Goal: Information Seeking & Learning: Check status

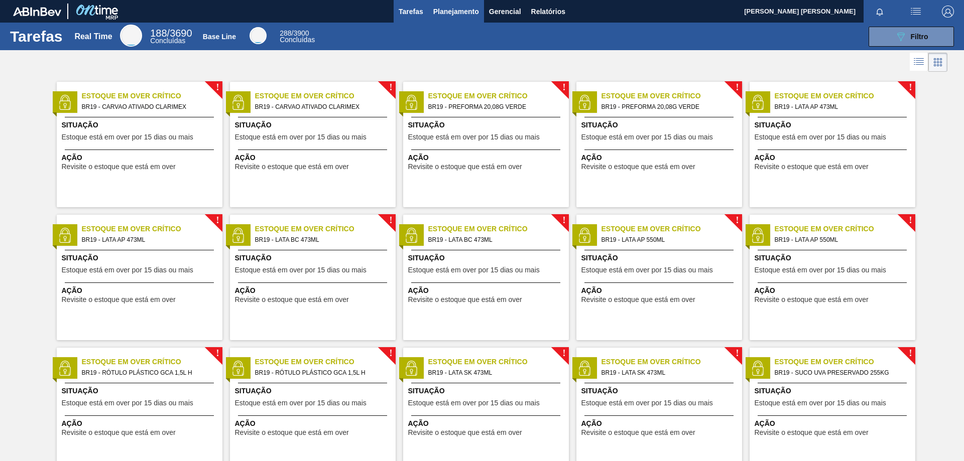
click at [447, 7] on span "Planejamento" at bounding box center [456, 12] width 46 height 12
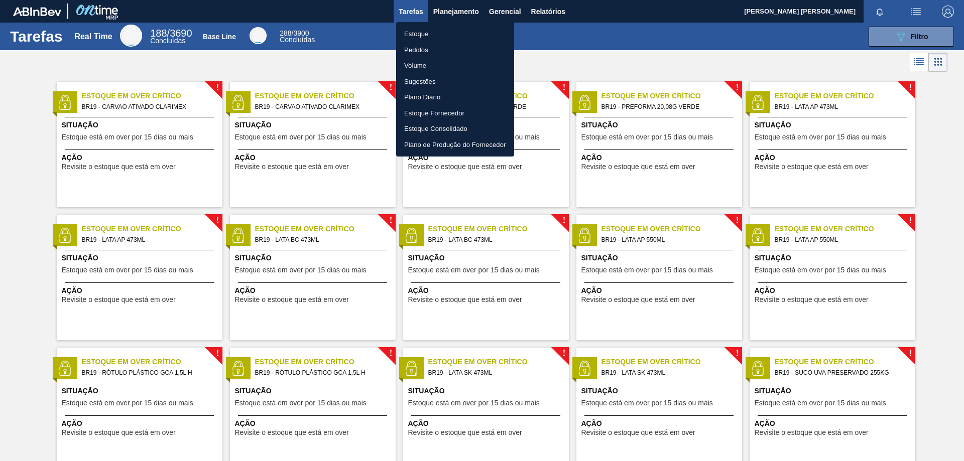
click at [418, 33] on li "Estoque" at bounding box center [455, 34] width 118 height 16
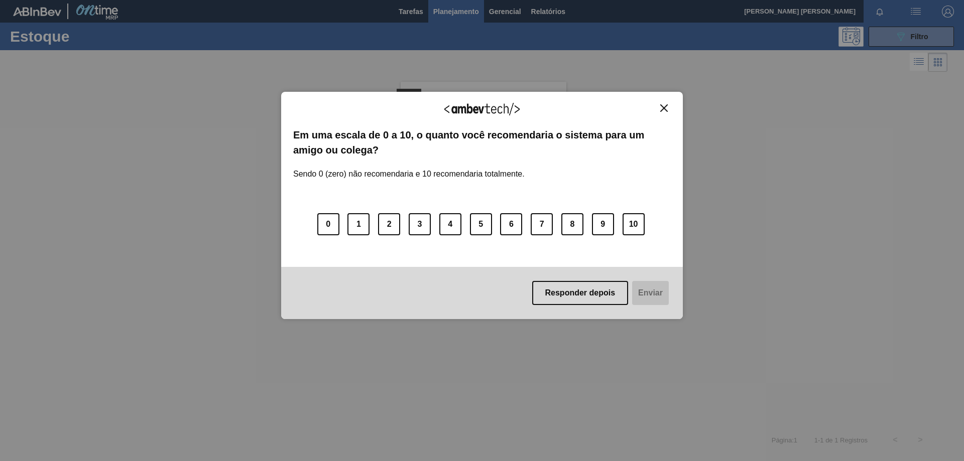
click at [666, 107] on img "Close" at bounding box center [664, 108] width 8 height 8
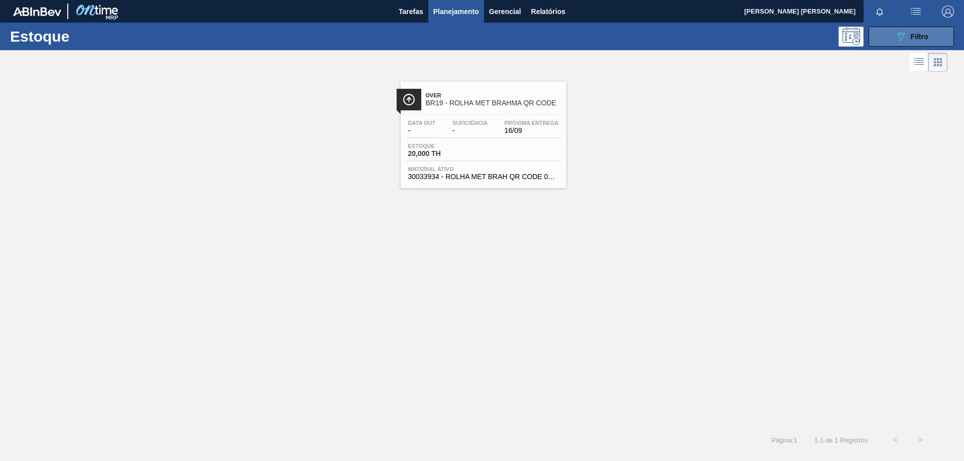
click at [884, 43] on button "089F7B8B-B2A5-4AFE-B5C0-19BA573D28AC Filtro" at bounding box center [910, 37] width 85 height 20
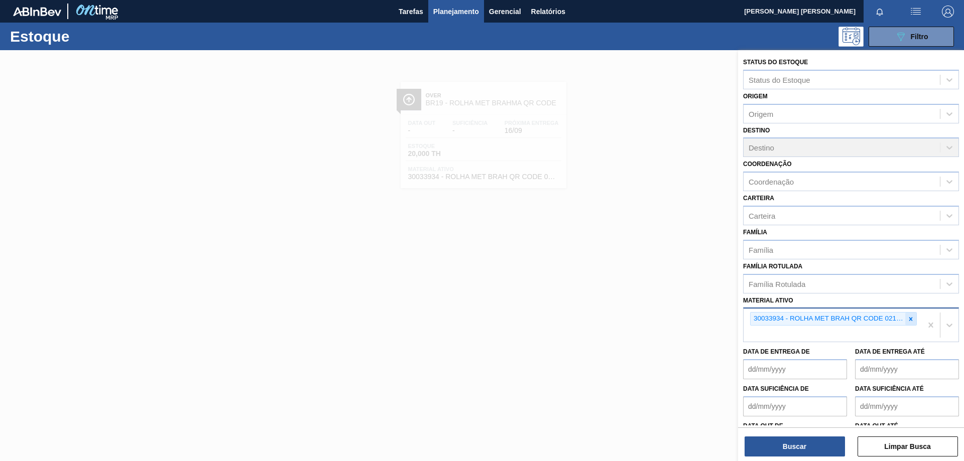
click at [909, 319] on icon at bounding box center [911, 319] width 4 height 4
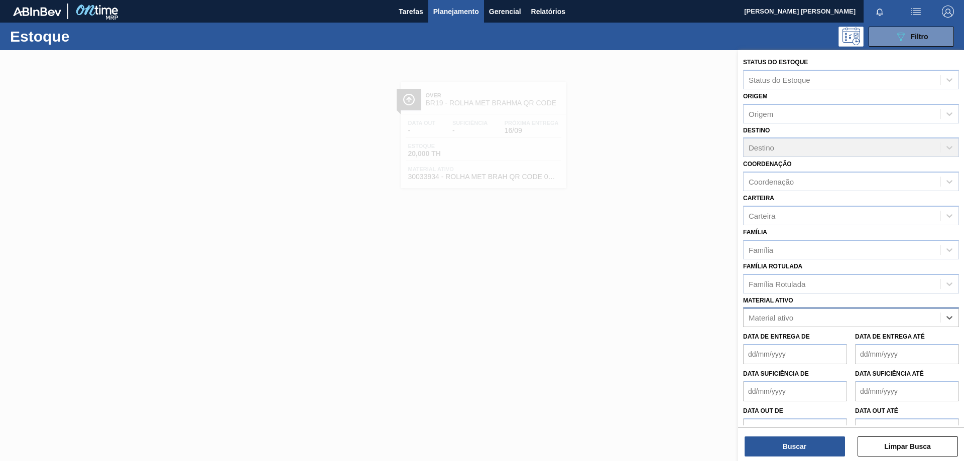
click at [849, 318] on div "Material ativo" at bounding box center [841, 318] width 196 height 15
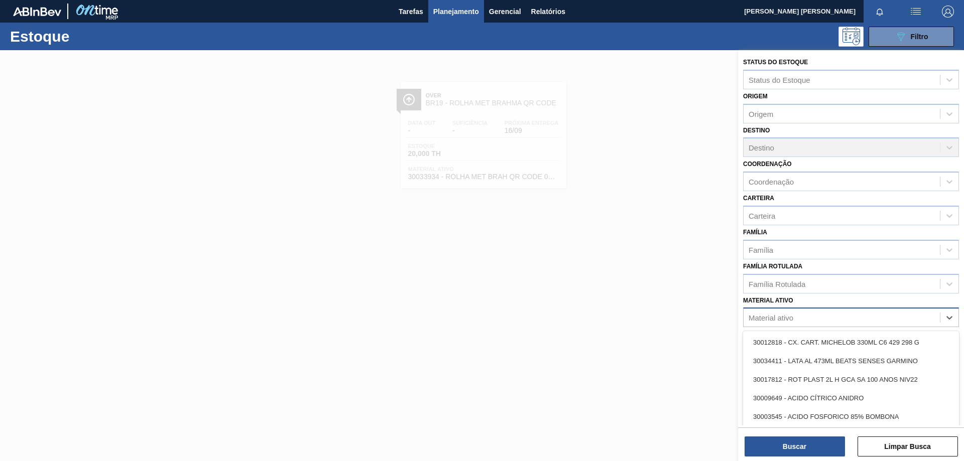
click at [790, 319] on div "Material ativo" at bounding box center [770, 318] width 45 height 9
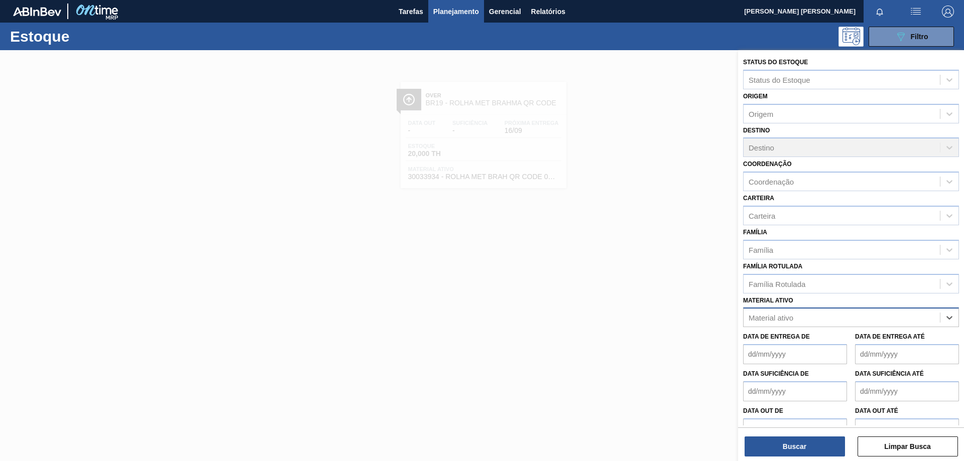
paste ativo "3"
click at [790, 319] on div "Material ativo" at bounding box center [770, 318] width 45 height 9
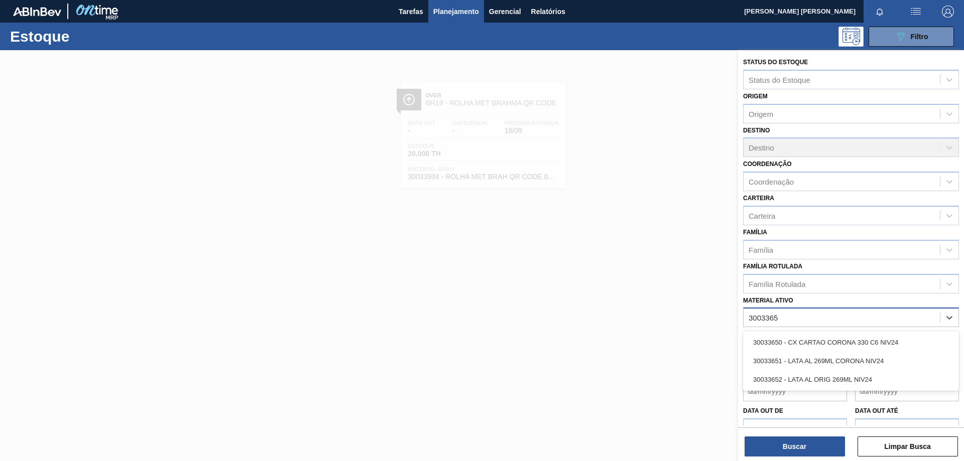
type ativo "30033650"
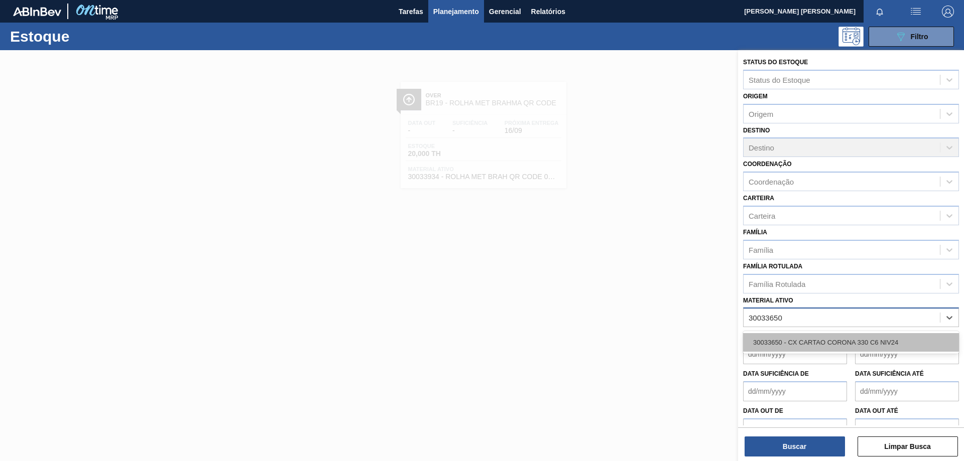
click at [793, 346] on div "30033650 - CX CARTAO CORONA 330 C6 NIV24" at bounding box center [851, 342] width 216 height 19
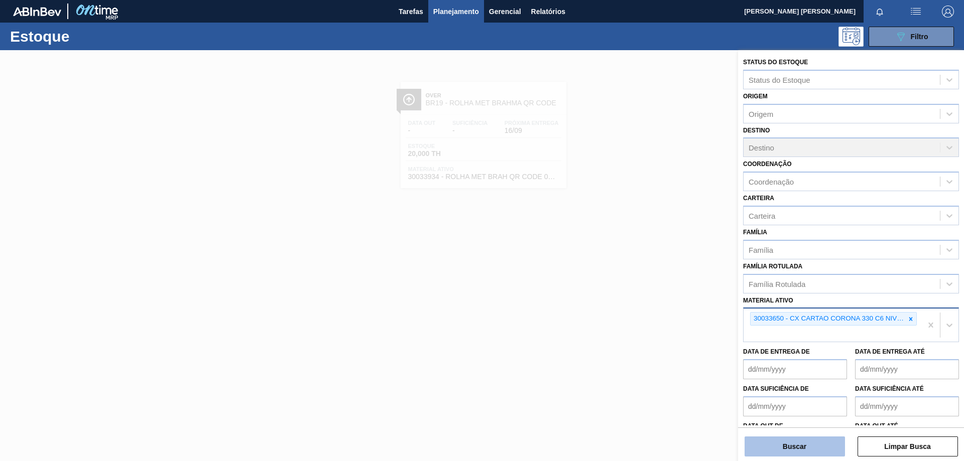
click at [784, 444] on button "Buscar" at bounding box center [794, 447] width 100 height 20
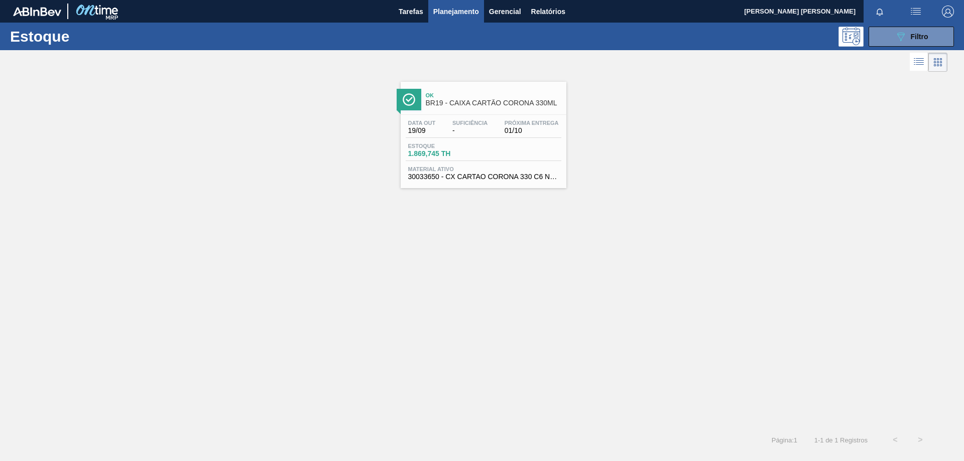
click at [471, 123] on span "Suficiência" at bounding box center [469, 123] width 35 height 6
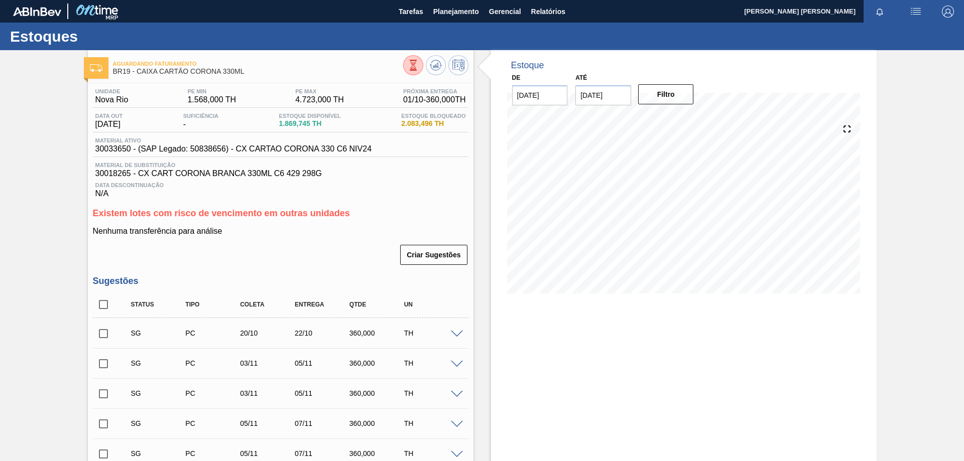
click at [413, 64] on icon at bounding box center [412, 63] width 3 height 3
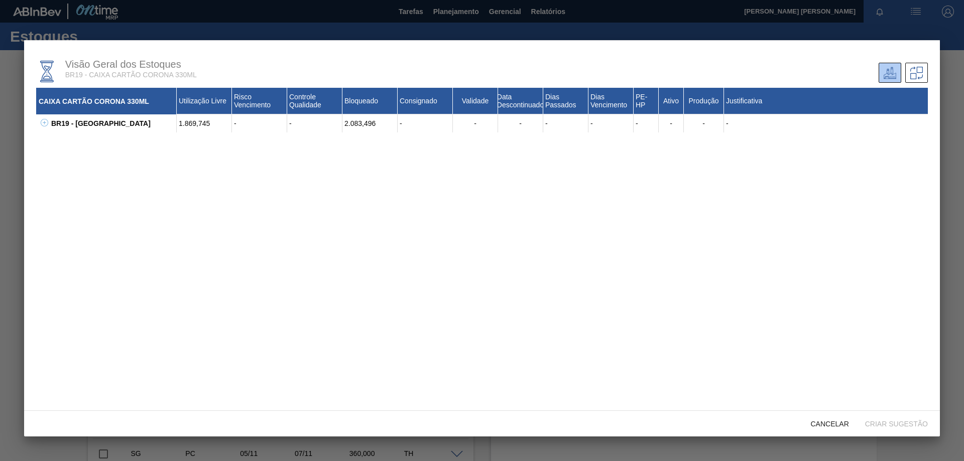
click at [43, 121] on icon at bounding box center [45, 123] width 8 height 8
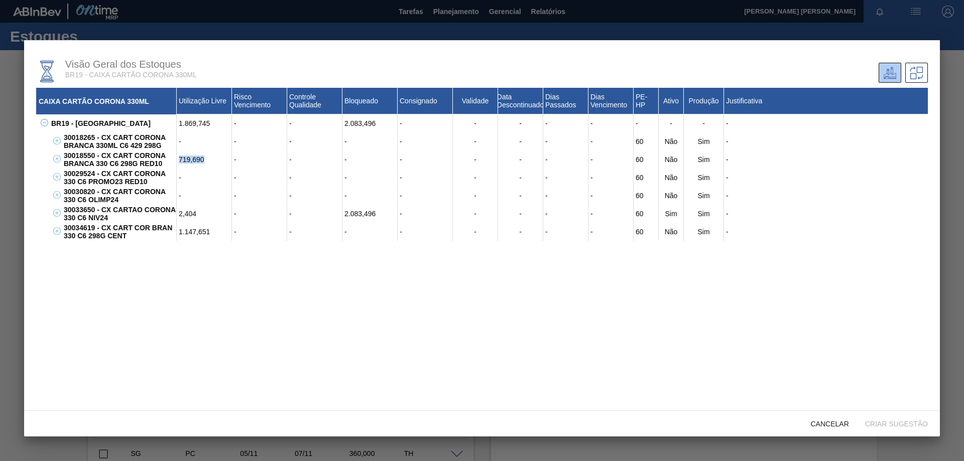
drag, startPoint x: 208, startPoint y: 157, endPoint x: 178, endPoint y: 154, distance: 30.3
click at [178, 154] on div "719,690" at bounding box center [204, 160] width 55 height 18
click at [830, 425] on span "Cancelar" at bounding box center [829, 424] width 54 height 8
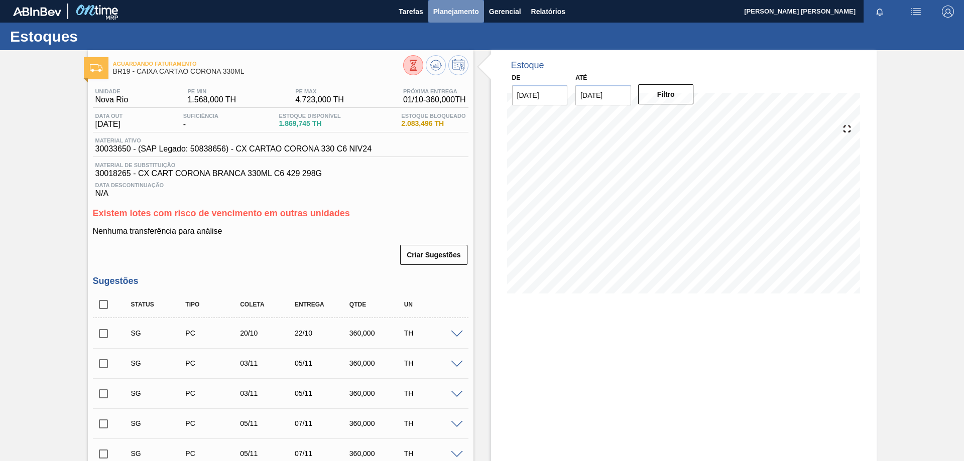
click at [454, 9] on span "Planejamento" at bounding box center [456, 12] width 46 height 12
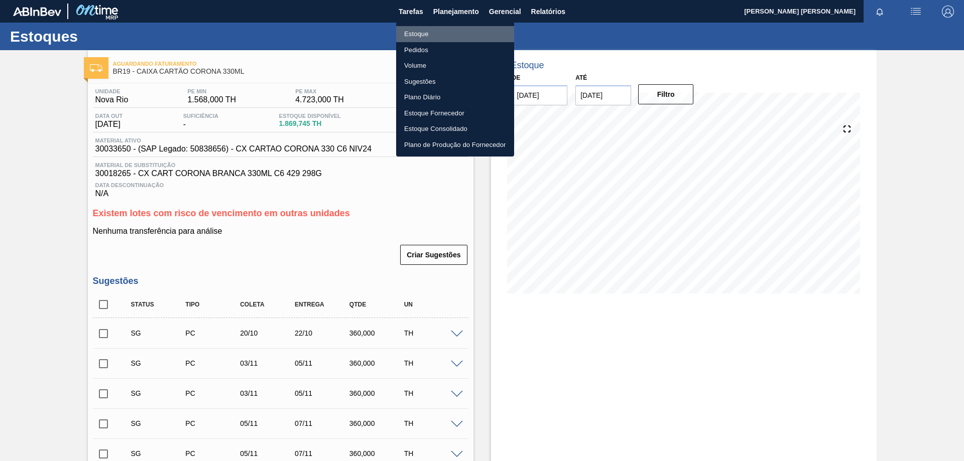
click at [424, 30] on li "Estoque" at bounding box center [455, 34] width 118 height 16
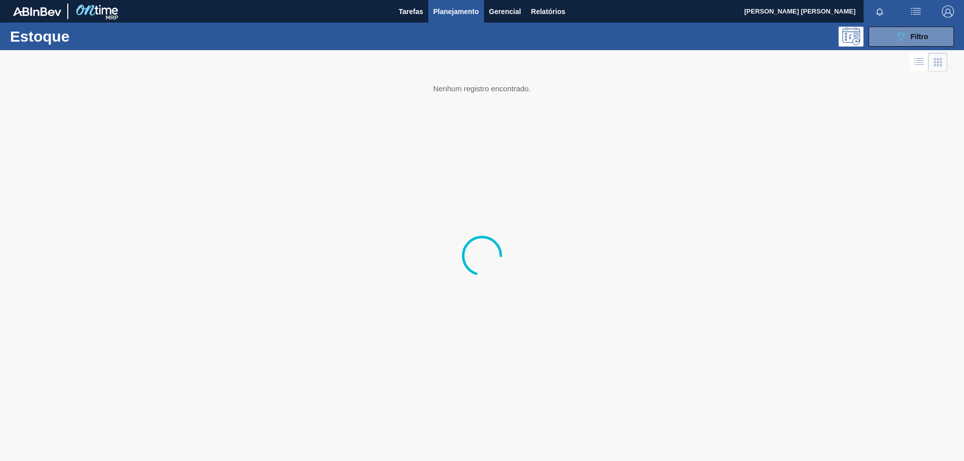
drag, startPoint x: 929, startPoint y: 37, endPoint x: 902, endPoint y: 141, distance: 106.9
click at [929, 37] on button "089F7B8B-B2A5-4AFE-B5C0-19BA573D28AC Filtro" at bounding box center [910, 37] width 85 height 20
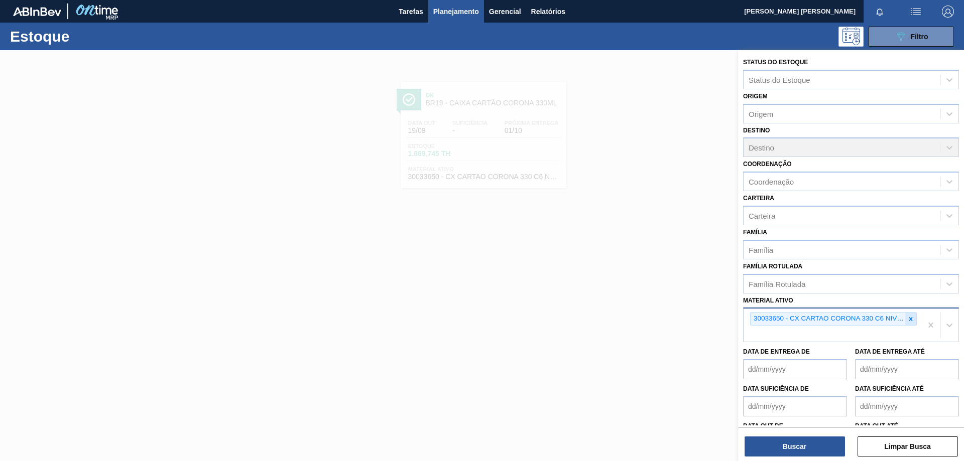
click at [909, 319] on icon at bounding box center [911, 319] width 4 height 4
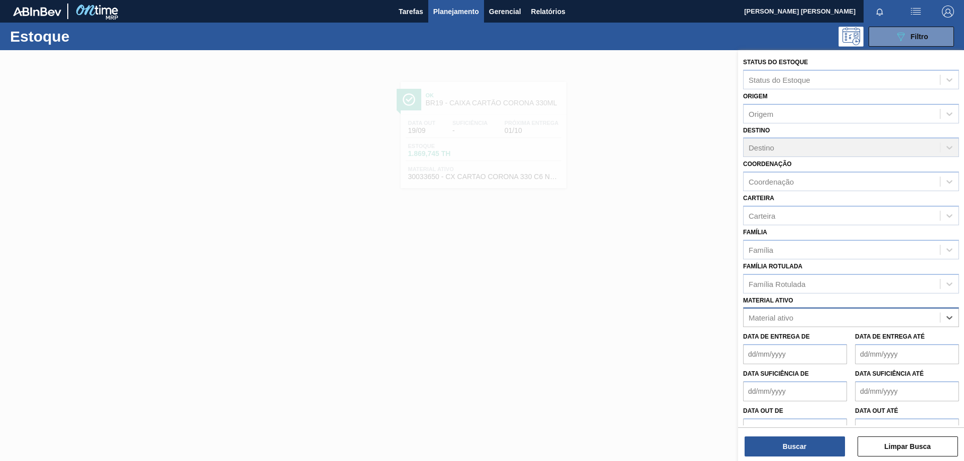
paste ativo "30002598"
type ativo "30002598"
click at [819, 337] on div "30002598 - FOIL [DATE] IN65" at bounding box center [851, 342] width 216 height 19
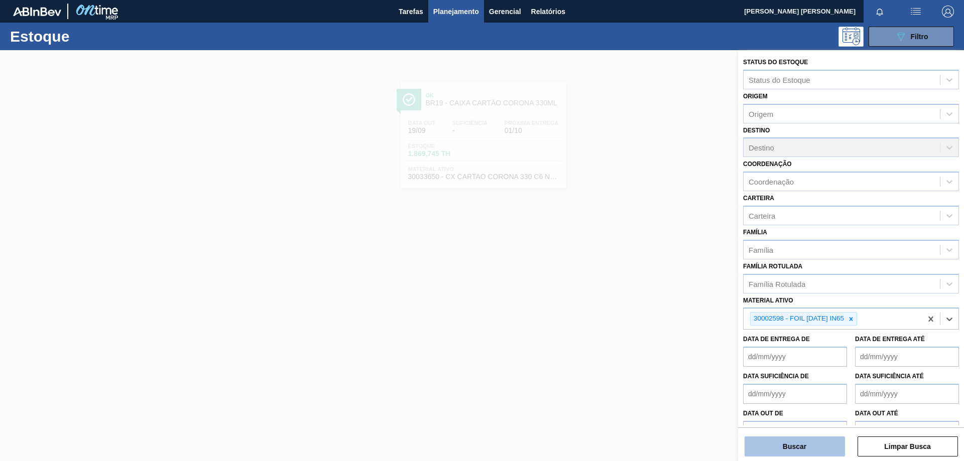
click at [784, 446] on button "Buscar" at bounding box center [794, 447] width 100 height 20
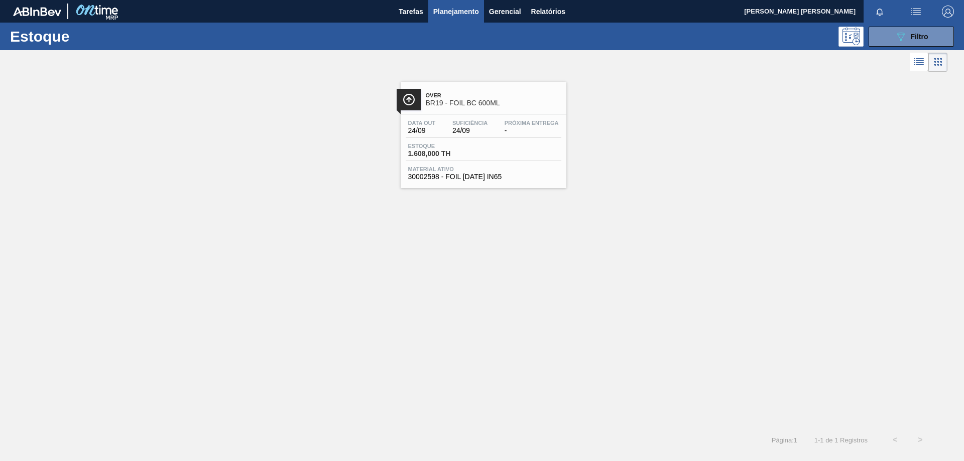
click at [469, 138] on div "Data out 24/09 Suficiência 24/09 Próxima Entrega -" at bounding box center [483, 129] width 156 height 18
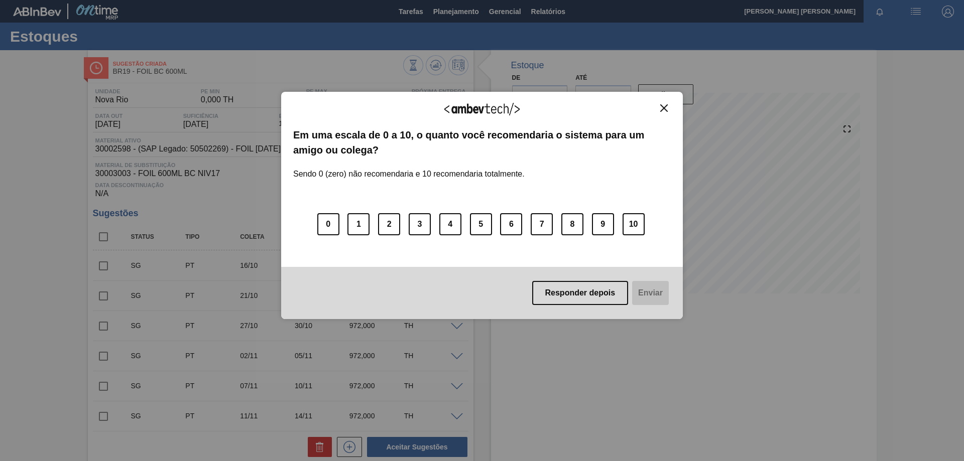
click at [659, 106] on button "Close" at bounding box center [664, 108] width 14 height 9
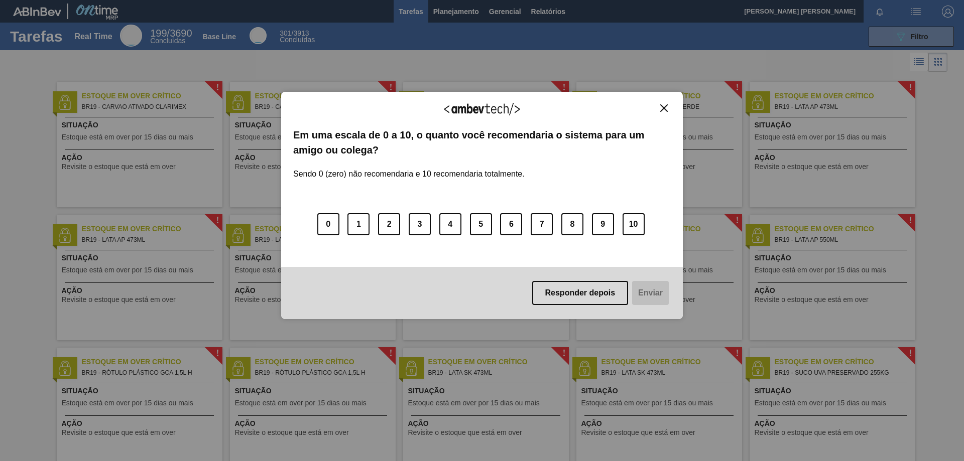
click at [661, 108] on img "Close" at bounding box center [664, 108] width 8 height 8
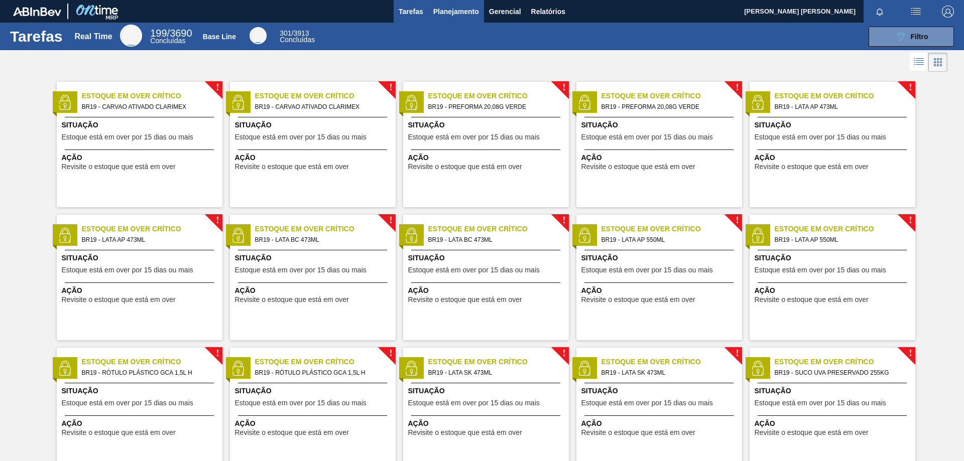
click at [447, 12] on span "Planejamento" at bounding box center [456, 12] width 46 height 12
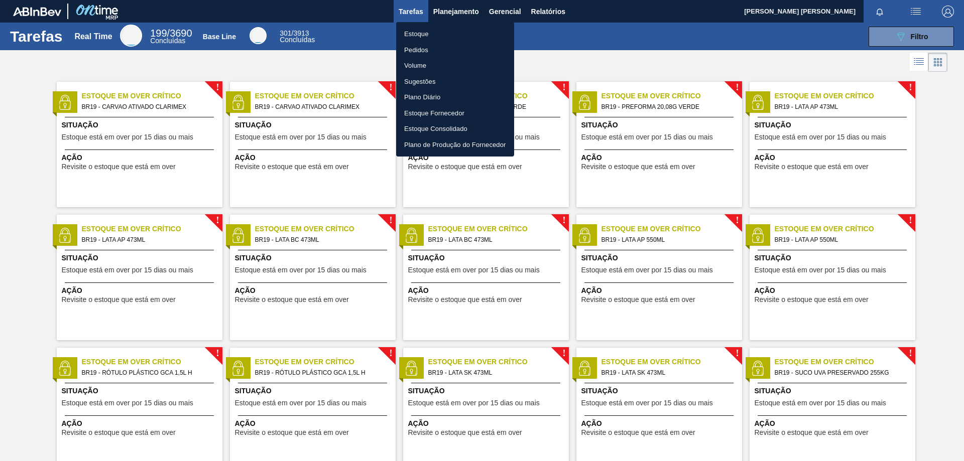
click at [422, 35] on li "Estoque" at bounding box center [455, 34] width 118 height 16
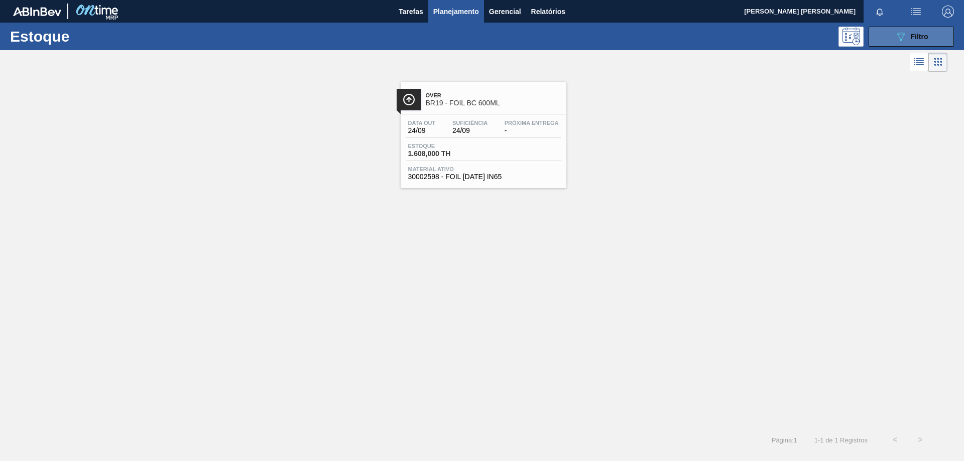
click at [935, 30] on button "089F7B8B-B2A5-4AFE-B5C0-19BA573D28AC Filtro" at bounding box center [910, 37] width 85 height 20
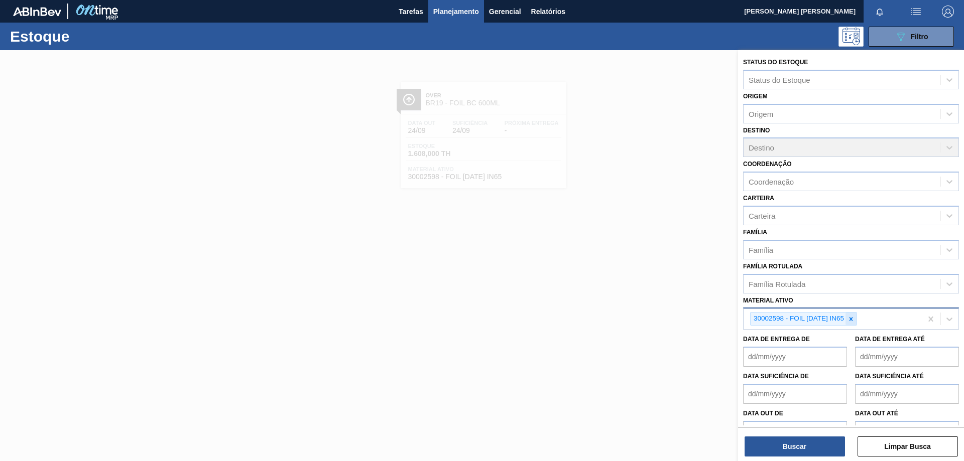
click at [852, 319] on icon at bounding box center [851, 319] width 4 height 4
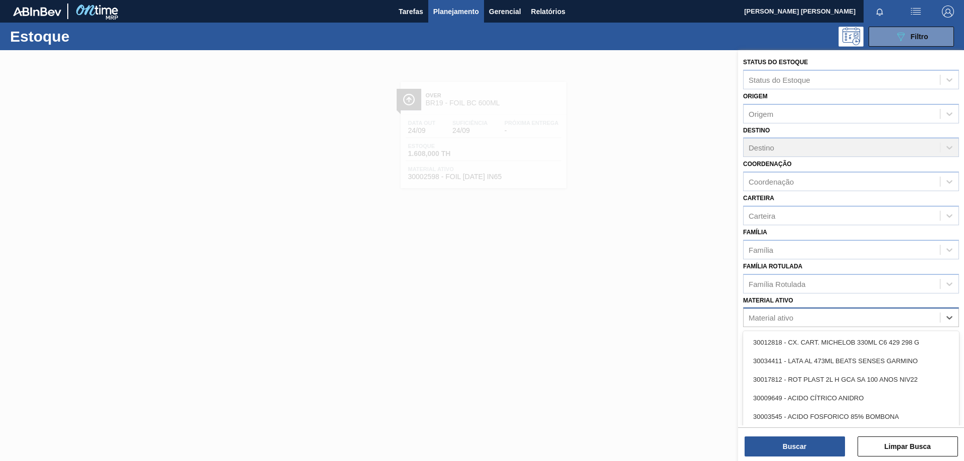
click at [810, 317] on div "Material ativo" at bounding box center [841, 318] width 196 height 15
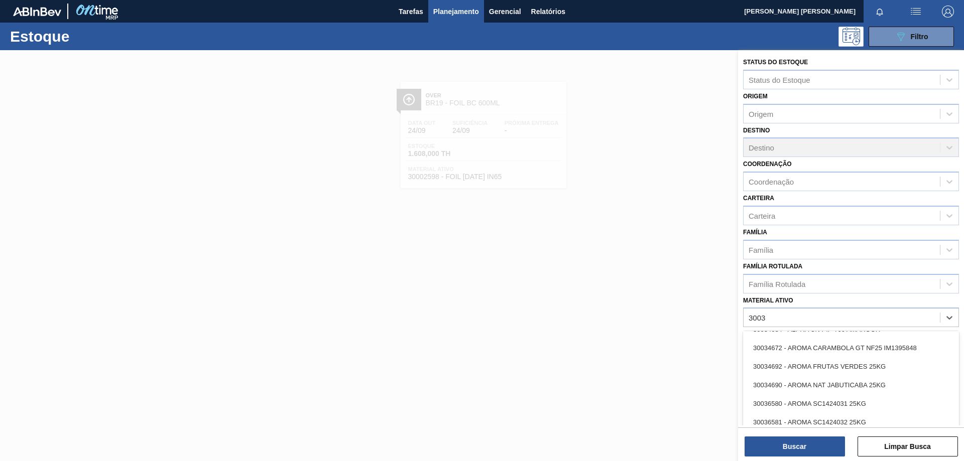
type ativo "3003"
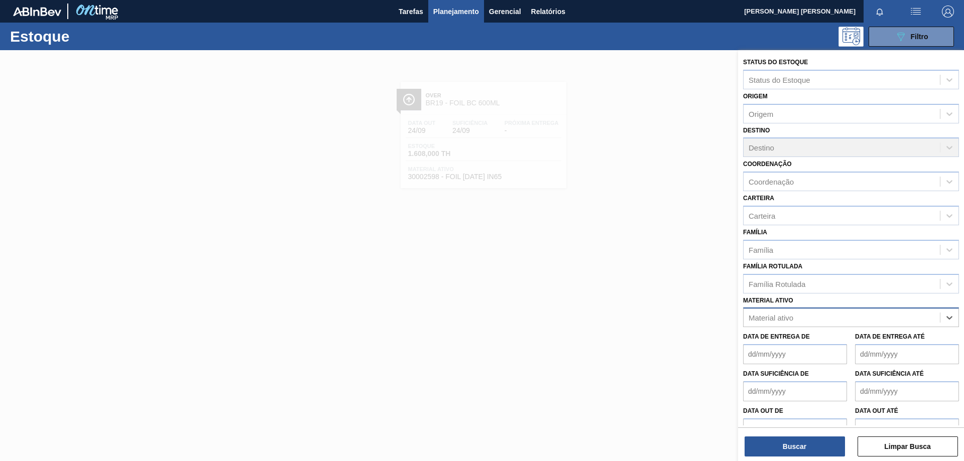
click at [792, 326] on div "Material ativo" at bounding box center [851, 318] width 216 height 20
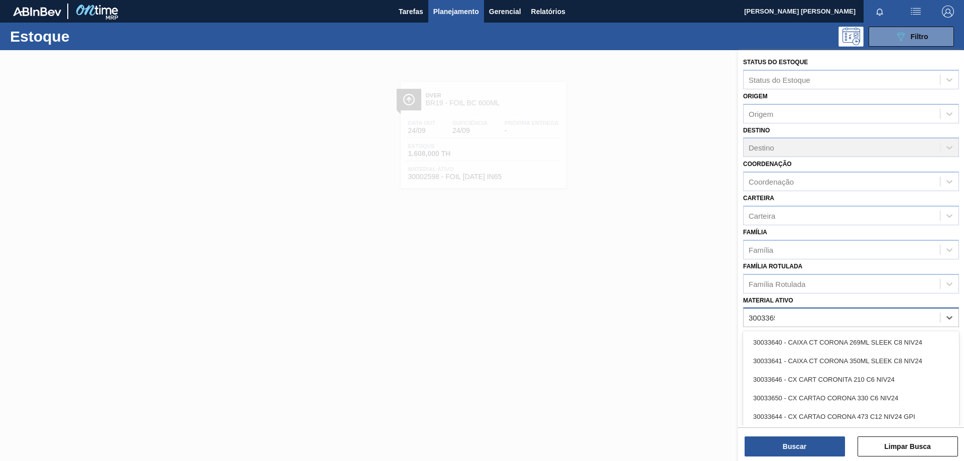
type ativo "30033650"
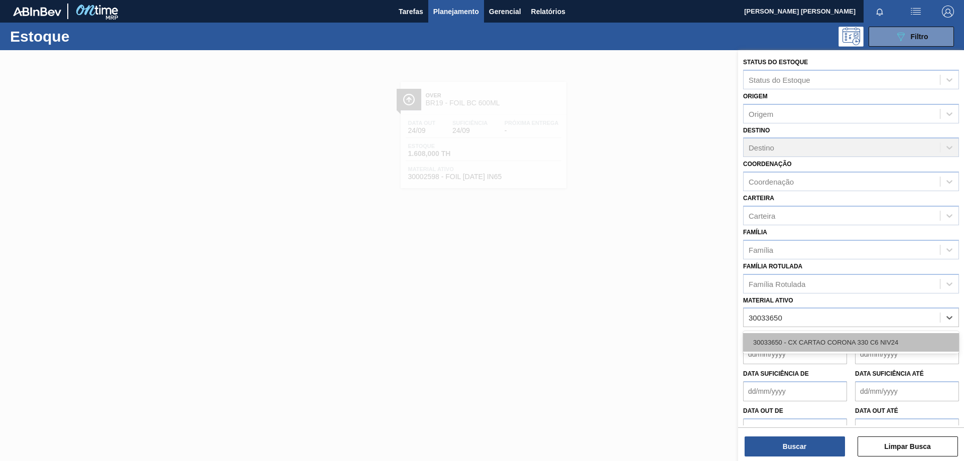
click at [821, 342] on div "30033650 - CX CARTAO CORONA 330 C6 NIV24" at bounding box center [851, 342] width 216 height 19
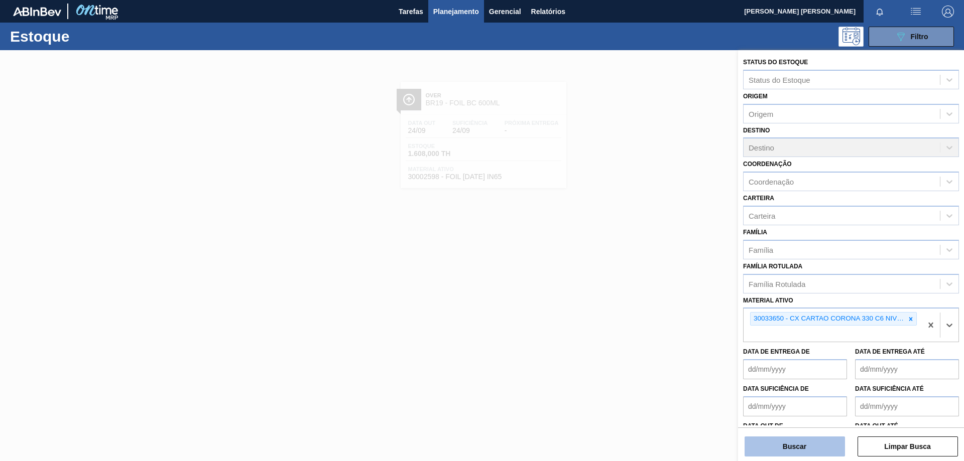
click at [787, 445] on button "Buscar" at bounding box center [794, 447] width 100 height 20
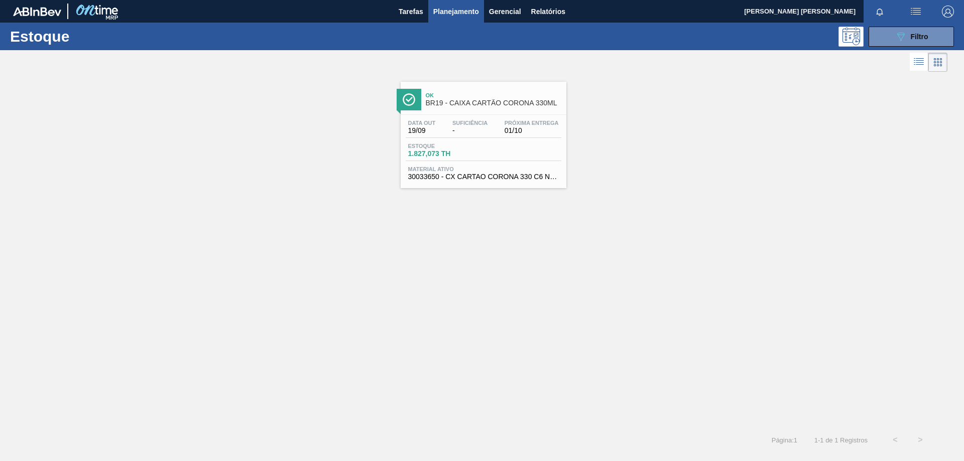
click at [455, 141] on div "Data out 19/09 Suficiência - Próxima Entrega 01/10 Estoque 1.827,073 TH Materia…" at bounding box center [483, 149] width 166 height 68
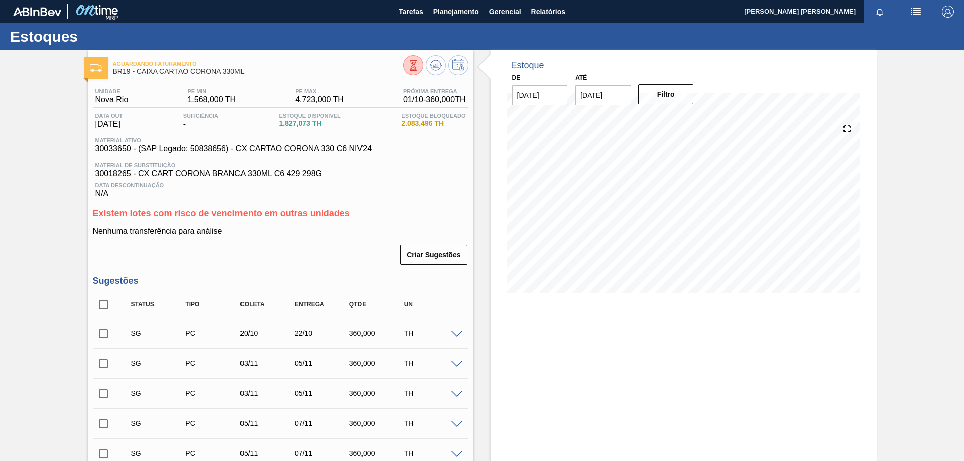
click at [404, 62] on button at bounding box center [413, 65] width 20 height 20
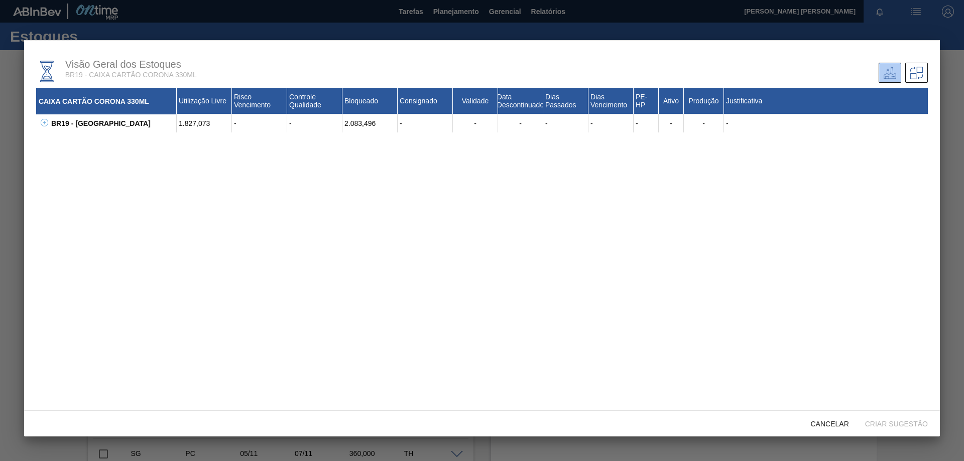
click at [45, 124] on icon at bounding box center [45, 123] width 8 height 8
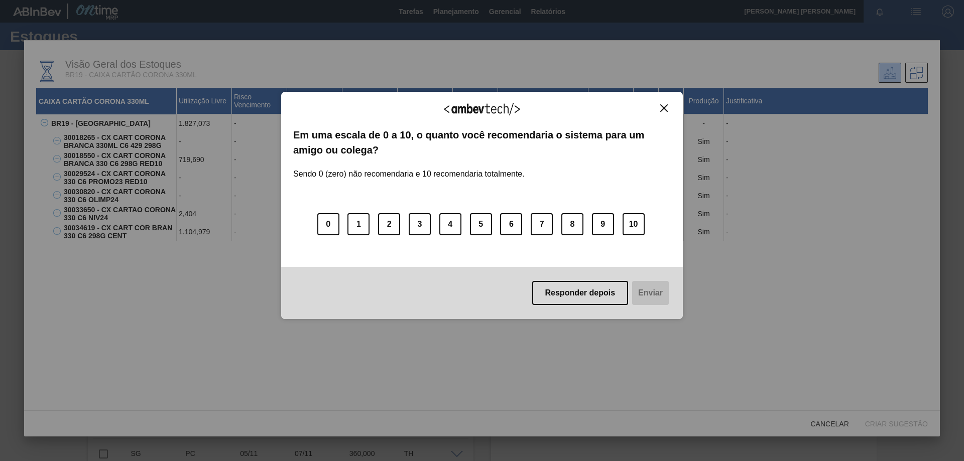
drag, startPoint x: 661, startPoint y: 106, endPoint x: 655, endPoint y: 106, distance: 6.0
click at [660, 106] on img "Close" at bounding box center [664, 108] width 8 height 8
click at [665, 107] on img "Close" at bounding box center [664, 108] width 8 height 8
click at [662, 108] on img "Close" at bounding box center [664, 108] width 8 height 8
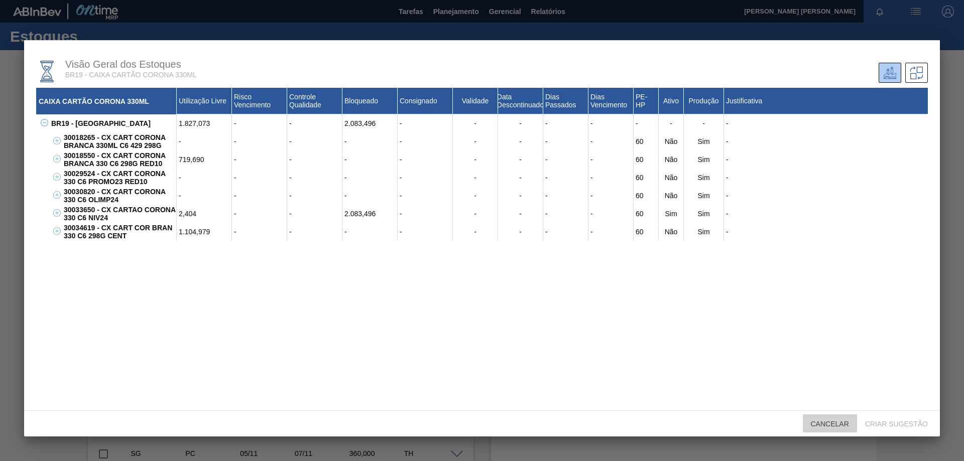
click at [826, 423] on span "Cancelar" at bounding box center [829, 424] width 54 height 8
